Goal: Use online tool/utility

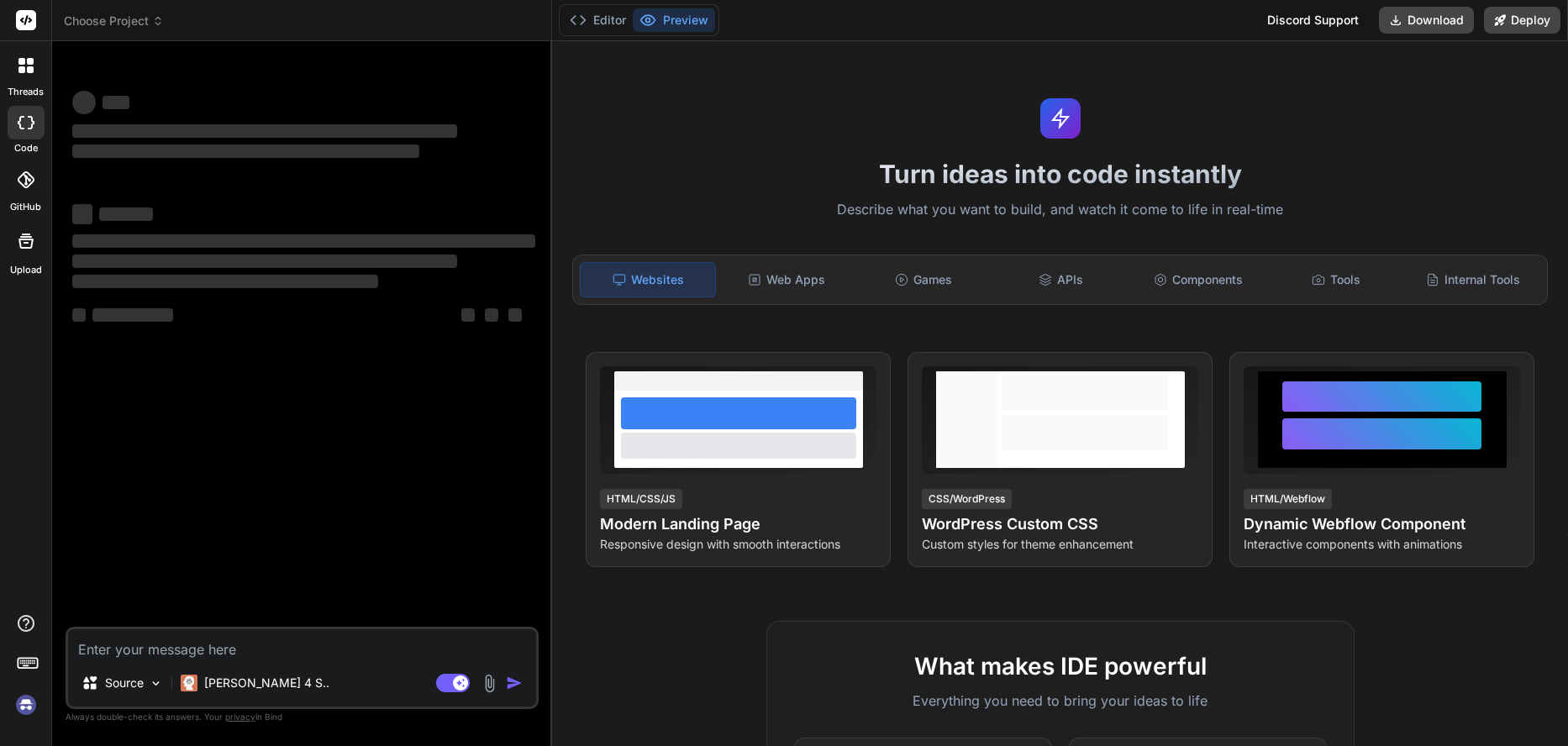
type textarea "x"
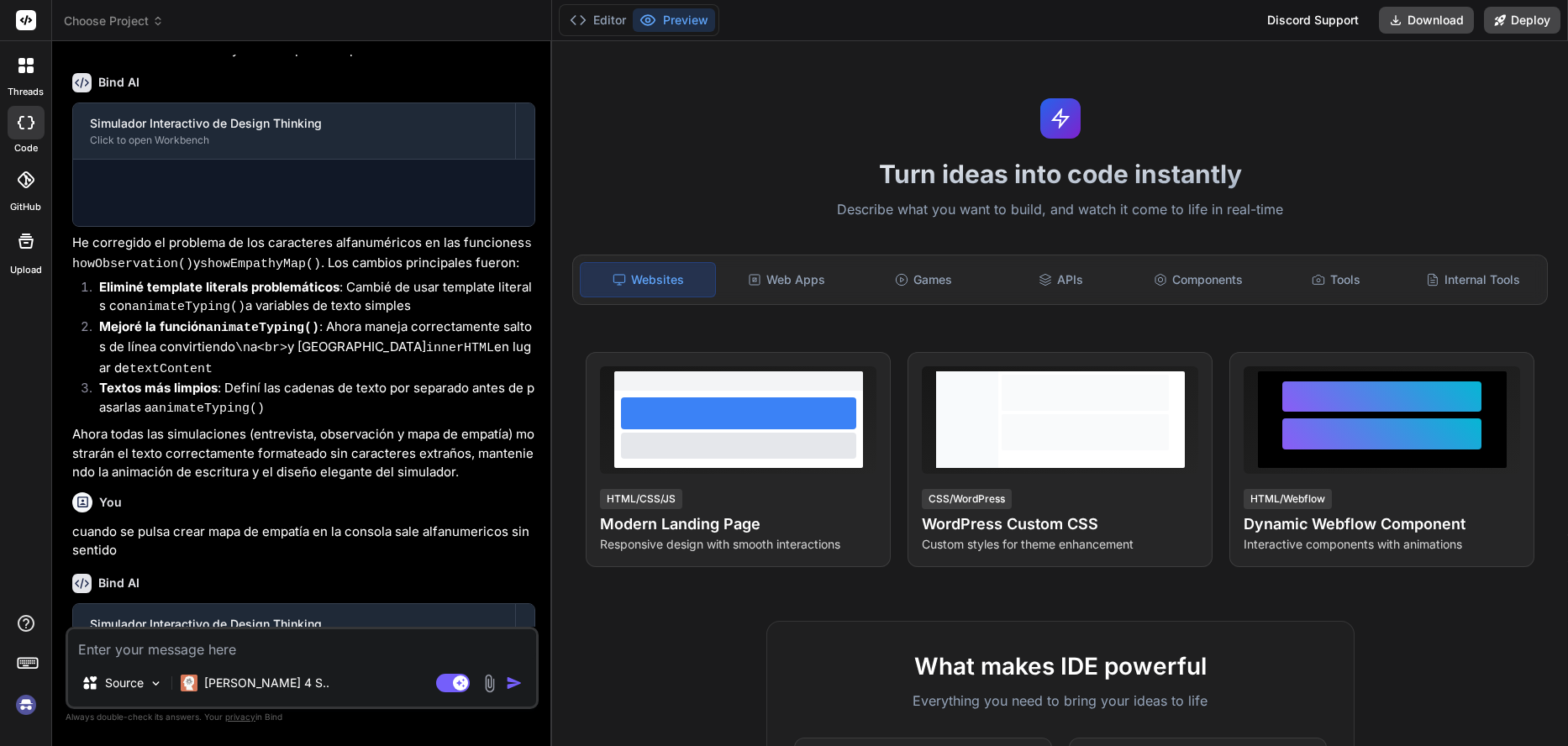
scroll to position [1565, 0]
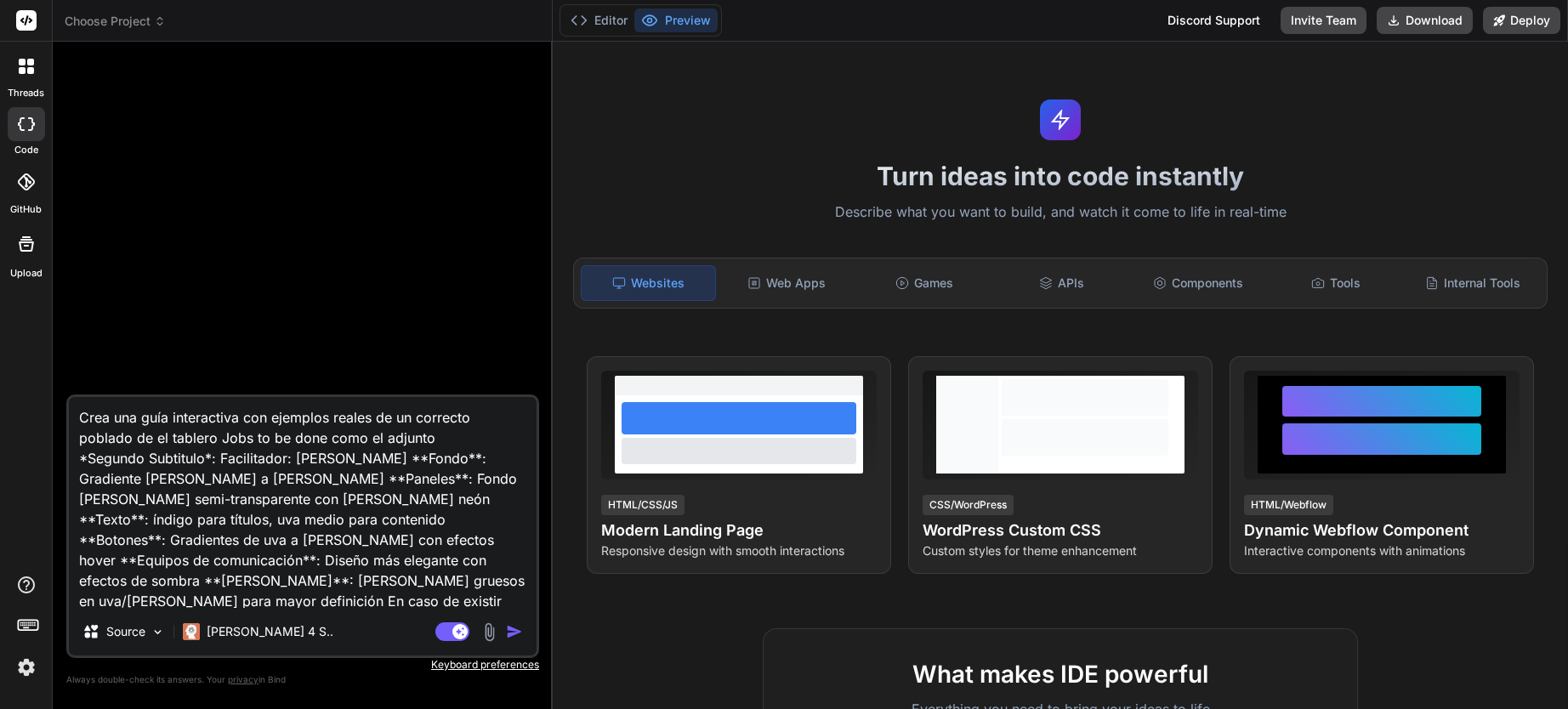
type textarea "x"
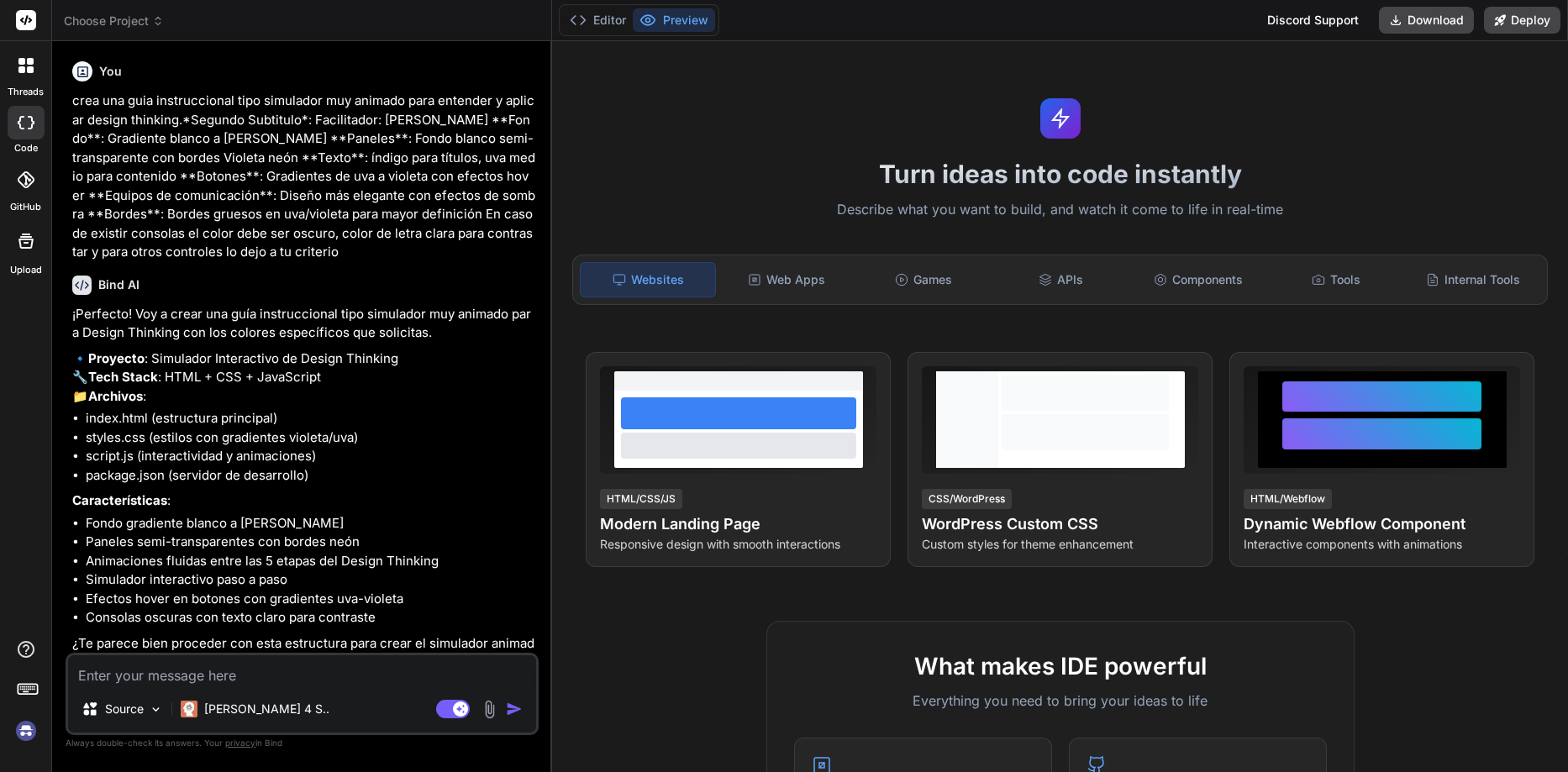
type textarea "x"
